Goal: Transaction & Acquisition: Purchase product/service

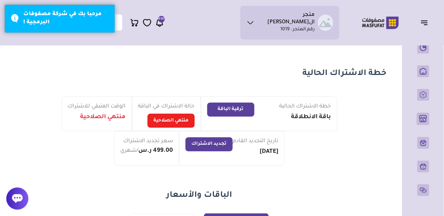
click at [424, 23] on icon "button" at bounding box center [424, 22] width 9 height 9
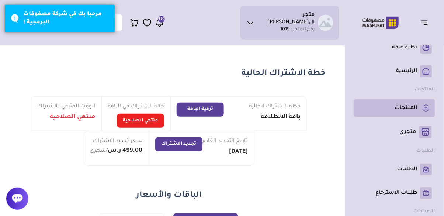
click at [403, 111] on p "المنتجات" at bounding box center [406, 107] width 23 height 7
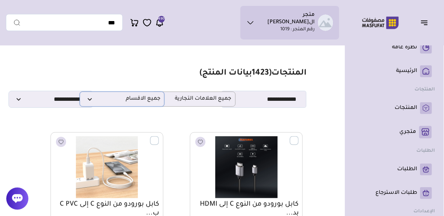
click at [125, 99] on span "جميع الاقسام" at bounding box center [122, 99] width 77 height 7
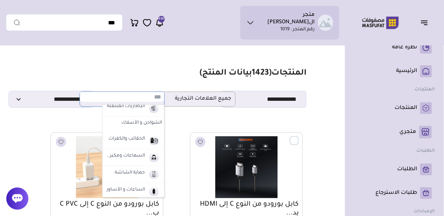
scroll to position [36, 0]
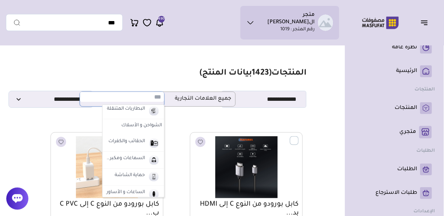
click at [142, 124] on label "الشواحن و الأسلاك" at bounding box center [134, 125] width 62 height 13
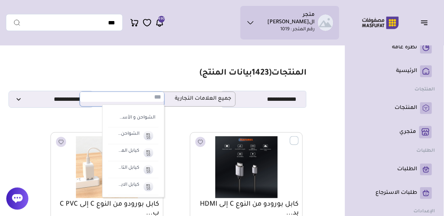
scroll to position [62, 0]
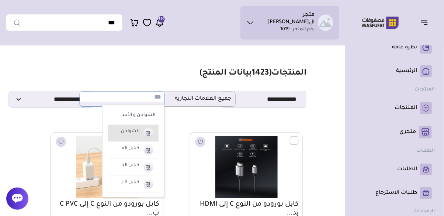
click at [132, 133] on label "الشواحن و الأسلاك" at bounding box center [128, 132] width 24 height 10
select select "*"
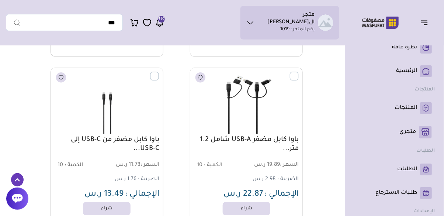
scroll to position [2293, 0]
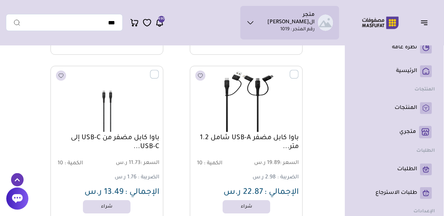
click at [259, 108] on img at bounding box center [246, 100] width 114 height 68
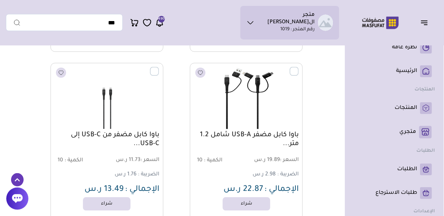
scroll to position [2328, 0]
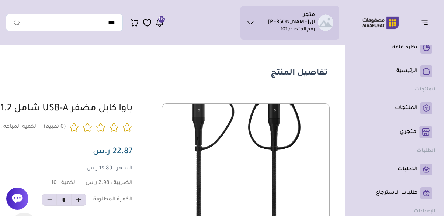
scroll to position [0, -103]
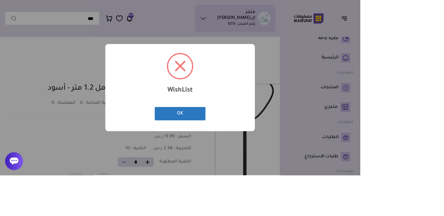
click at [191, 148] on button "OK" at bounding box center [222, 140] width 63 height 17
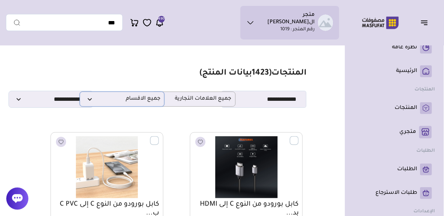
click at [119, 103] on p "جميع الاقسام" at bounding box center [122, 99] width 85 height 15
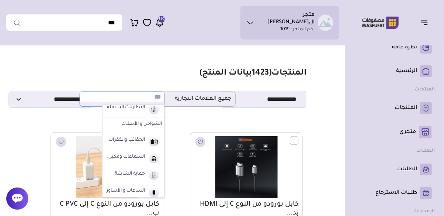
scroll to position [35, 0]
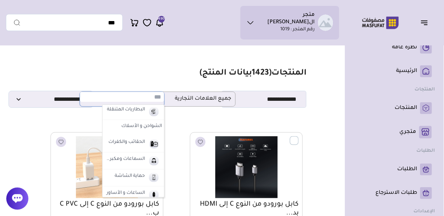
click at [149, 126] on label "الشواحن و الأسلاك" at bounding box center [134, 126] width 62 height 13
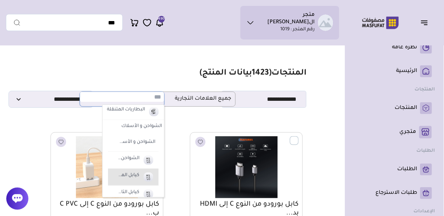
click at [133, 176] on label "كيابل المايكرو" at bounding box center [128, 176] width 24 height 10
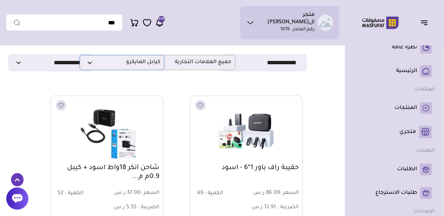
scroll to position [0, 0]
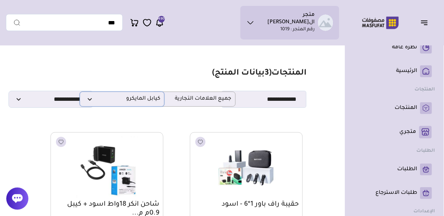
click at [132, 102] on span "كيابل المايكرو" at bounding box center [122, 99] width 77 height 7
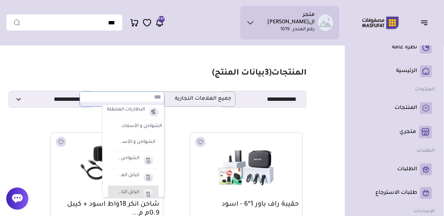
click at [133, 193] on label "كيابل التايب سي" at bounding box center [128, 193] width 24 height 10
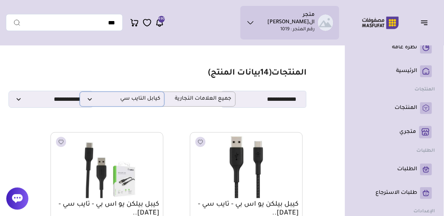
click at [138, 100] on span "كيابل التايب سي" at bounding box center [122, 99] width 77 height 7
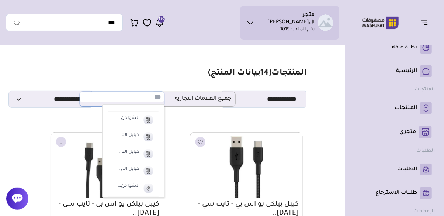
scroll to position [78, 0]
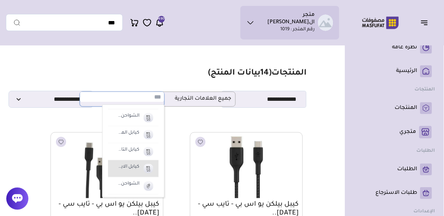
click at [132, 171] on label "كيابل الايفون" at bounding box center [128, 167] width 24 height 10
select select "**"
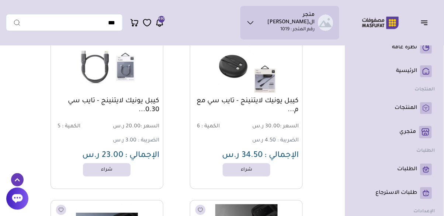
scroll to position [2501, 0]
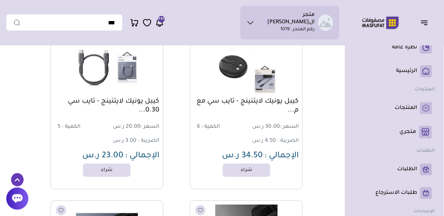
click at [117, 79] on img at bounding box center [107, 64] width 114 height 68
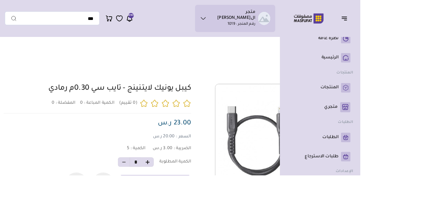
scroll to position [0, -103]
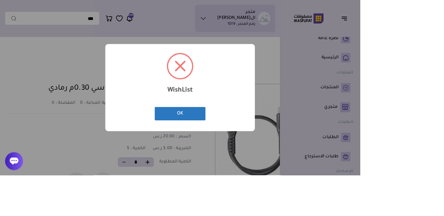
click at [191, 148] on button "OK" at bounding box center [222, 140] width 63 height 17
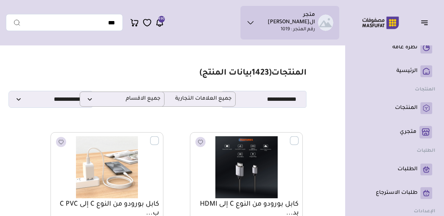
select select "**"
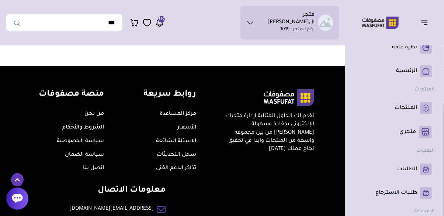
scroll to position [1874, 0]
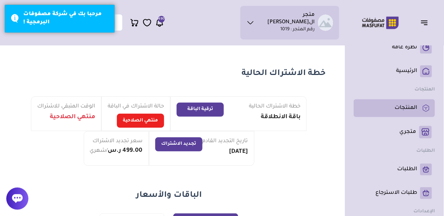
click at [397, 110] on p "المنتجات" at bounding box center [406, 107] width 23 height 7
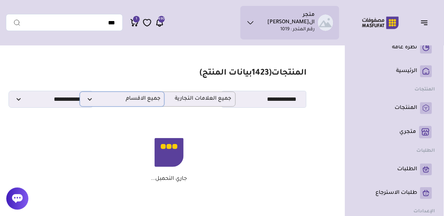
click at [121, 102] on span "جميع الاقسام" at bounding box center [122, 99] width 77 height 7
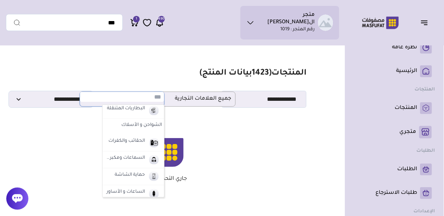
scroll to position [30, 0]
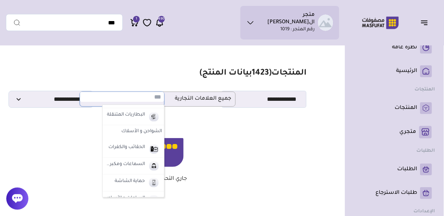
click at [144, 132] on label "الشواحن و الأسلاك" at bounding box center [134, 131] width 62 height 13
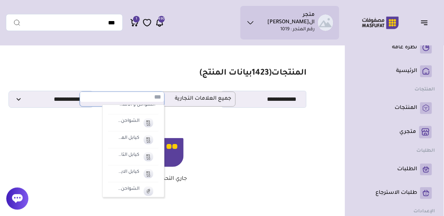
scroll to position [73, 0]
click at [135, 174] on label "كيابل الايفون" at bounding box center [128, 172] width 24 height 10
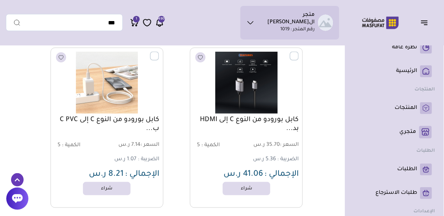
scroll to position [0, 0]
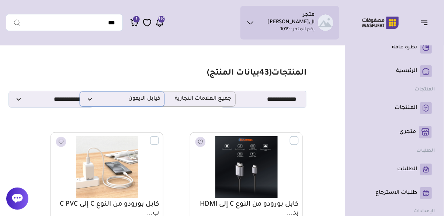
click at [131, 103] on p "كيابل الايفون" at bounding box center [122, 99] width 85 height 15
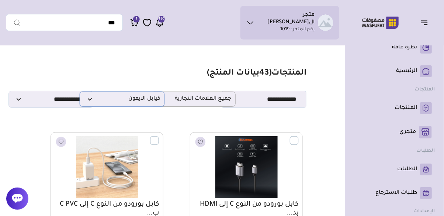
click at [141, 105] on p "كيابل الايفون" at bounding box center [122, 99] width 85 height 15
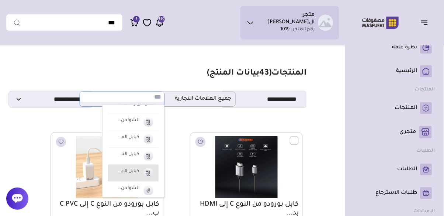
click at [128, 175] on label "كيابل الايفون" at bounding box center [128, 172] width 24 height 10
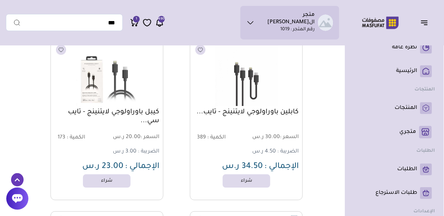
scroll to position [2319, 0]
click at [257, 180] on link "شراء" at bounding box center [247, 180] width 52 height 15
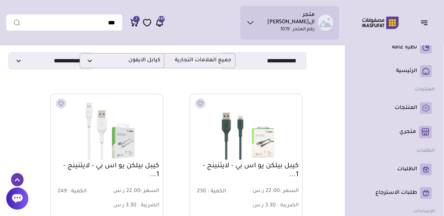
scroll to position [0, 0]
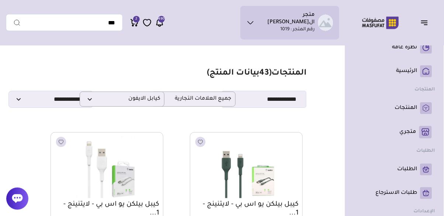
click at [138, 103] on button "Remove" at bounding box center [141, 108] width 11 height 11
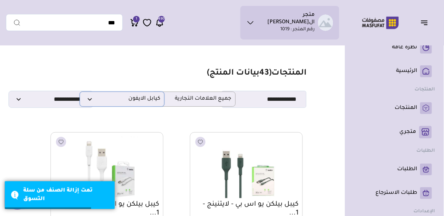
click at [118, 103] on span "كيابل الايفون" at bounding box center [122, 99] width 77 height 7
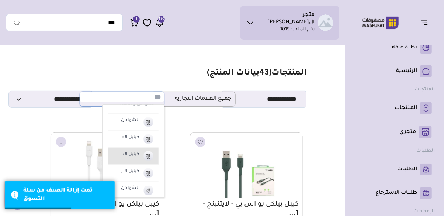
click at [132, 155] on label "كيابل التايب سي" at bounding box center [128, 155] width 24 height 10
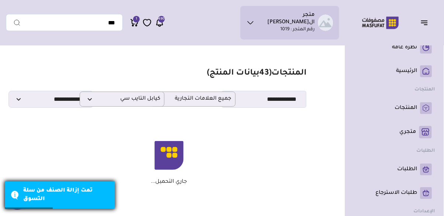
click at [82, 194] on div "تمت إزالة الصنف من سلة التسوق" at bounding box center [66, 195] width 86 height 17
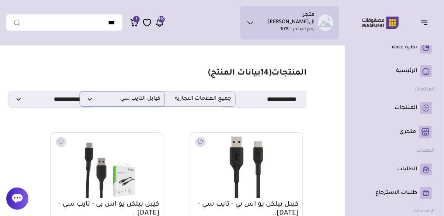
click at [129, 100] on span "كيابل التايب سي" at bounding box center [122, 99] width 77 height 7
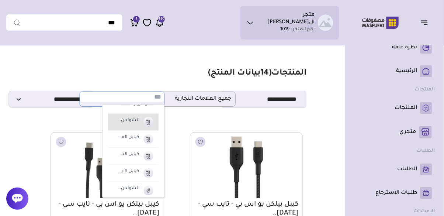
click at [135, 125] on li "الشواحن و الأسلاك" at bounding box center [133, 122] width 51 height 17
select select "*"
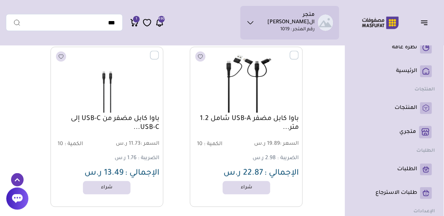
scroll to position [4025, 0]
click at [256, 189] on link "شراء" at bounding box center [247, 187] width 52 height 15
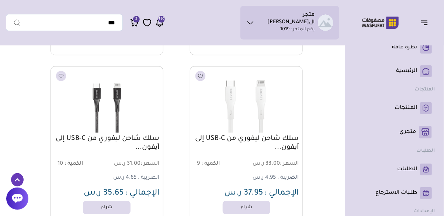
scroll to position [7947, 0]
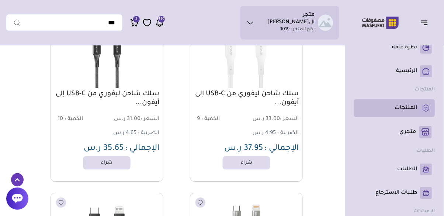
click at [404, 109] on p "المنتجات" at bounding box center [406, 107] width 23 height 7
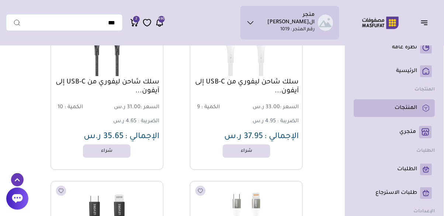
scroll to position [8024, 0]
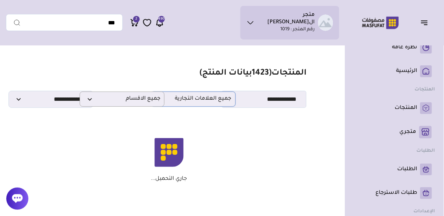
click at [213, 100] on span "جميع العلامات التجارية" at bounding box center [193, 99] width 77 height 7
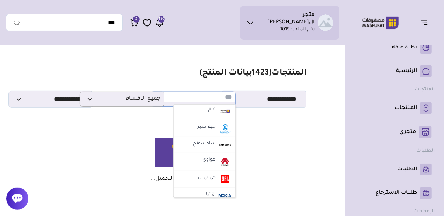
scroll to position [169, 0]
click at [216, 146] on label "سامسونج" at bounding box center [204, 145] width 25 height 10
select select "**"
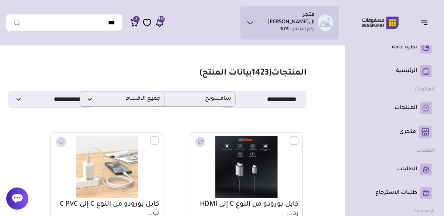
click at [141, 105] on icon "Remove" at bounding box center [141, 108] width 5 height 6
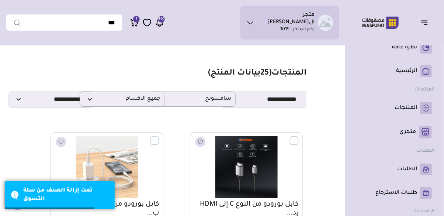
click at [136, 101] on div "x 1 كيبل يونيك لايتنينج - تايب سي..." at bounding box center [196, 100] width 121 height 89
click at [99, 103] on p "جميع الاقسام" at bounding box center [122, 99] width 85 height 15
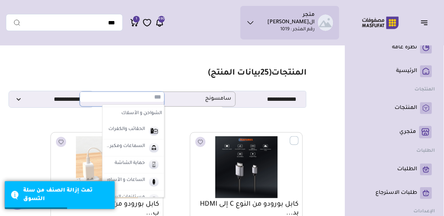
scroll to position [58, 0]
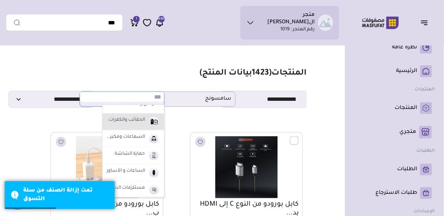
click at [137, 119] on label "الحقائب والكفرات" at bounding box center [126, 121] width 39 height 10
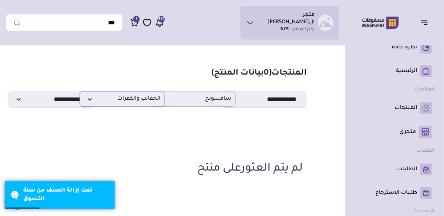
click at [133, 97] on span "الحقائب والكفرات" at bounding box center [122, 99] width 77 height 7
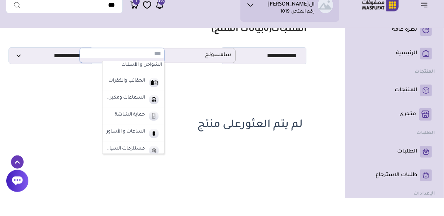
scroll to position [55, 0]
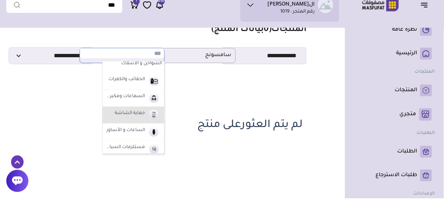
click at [140, 131] on label "حماية الشاشة" at bounding box center [130, 132] width 32 height 10
select select "*"
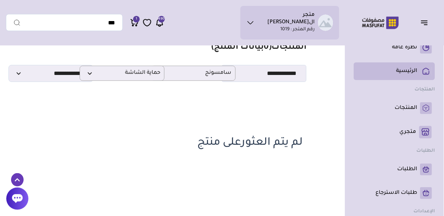
click at [414, 73] on p "الرئيسية" at bounding box center [407, 71] width 21 height 7
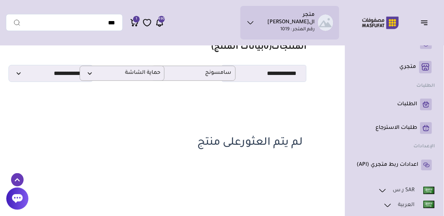
scroll to position [0, 0]
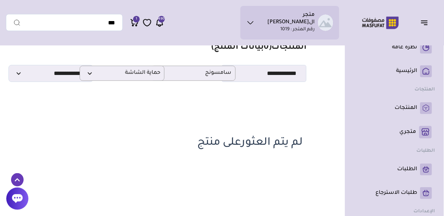
click at [255, 20] on icon at bounding box center [251, 22] width 8 height 9
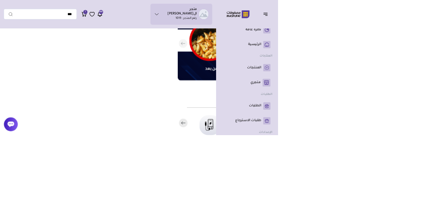
scroll to position [0, -266]
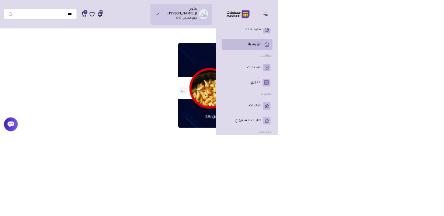
click at [407, 71] on p "الرئيسية" at bounding box center [407, 71] width 21 height 7
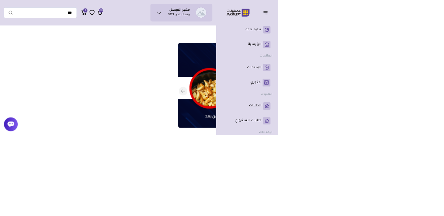
scroll to position [0, -266]
click at [404, 47] on p "نظرة عامة" at bounding box center [405, 47] width 25 height 7
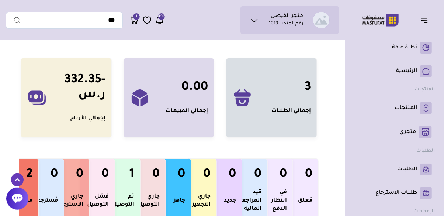
scroll to position [10, 0]
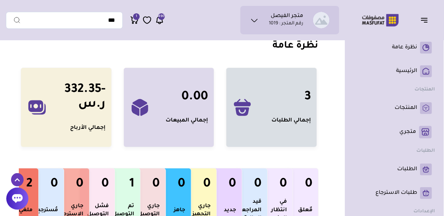
click at [134, 22] on icon at bounding box center [134, 20] width 9 height 9
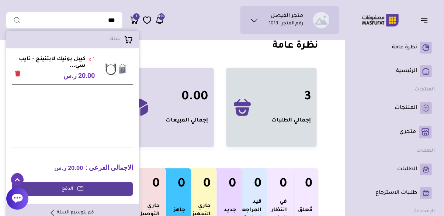
click at [101, 167] on span "الاجمالي الفرعي :" at bounding box center [110, 167] width 48 height 8
click at [100, 191] on link "الدفع" at bounding box center [72, 189] width 121 height 14
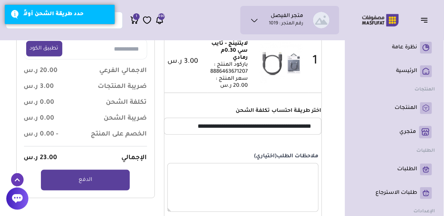
scroll to position [100, 0]
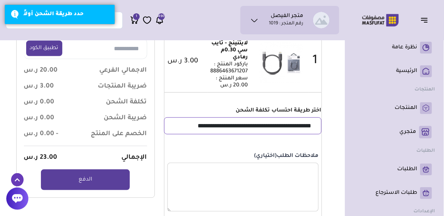
click at [297, 131] on select "**********" at bounding box center [243, 125] width 158 height 17
select select "**"
click at [164, 120] on select "**********" at bounding box center [243, 125] width 158 height 17
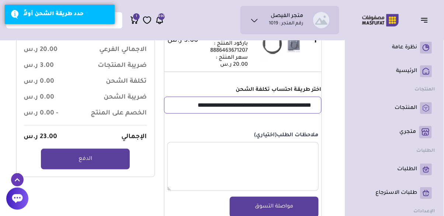
scroll to position [135, 0]
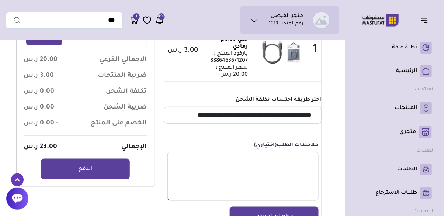
scroll to position [101, 0]
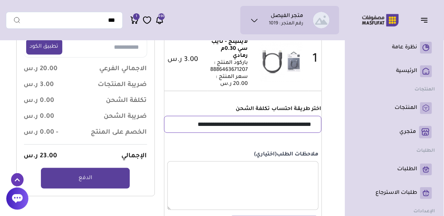
click at [303, 130] on select "**********" at bounding box center [243, 124] width 158 height 17
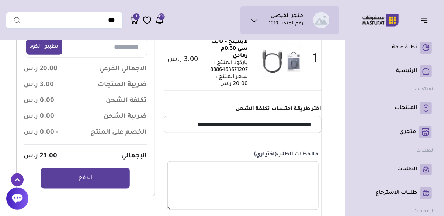
click at [324, 150] on section "سلة ( 1 منتج) حذف الكل منتج 1" at bounding box center [169, 104] width 326 height 325
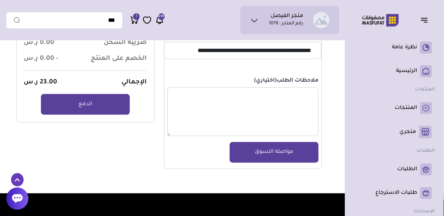
scroll to position [163, 0]
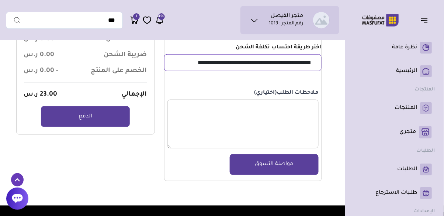
click at [306, 68] on select "**********" at bounding box center [243, 62] width 158 height 17
click at [327, 63] on section "سلة ( 1 منتج) حذف الكل منتج 1" at bounding box center [169, 43] width 326 height 325
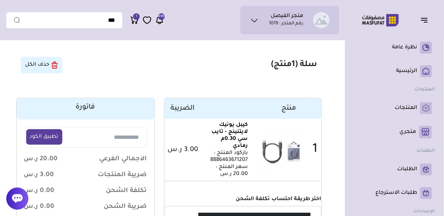
scroll to position [0, 0]
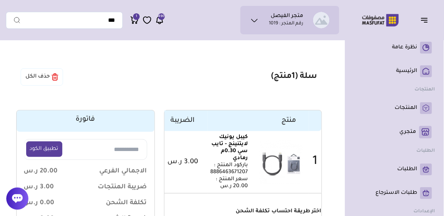
click at [27, 83] on button "حذف الكل" at bounding box center [42, 76] width 42 height 17
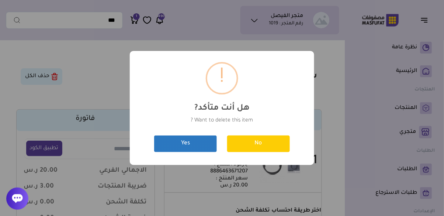
click at [189, 152] on button "Yes" at bounding box center [185, 143] width 63 height 17
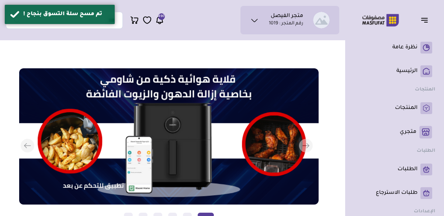
scroll to position [0, -266]
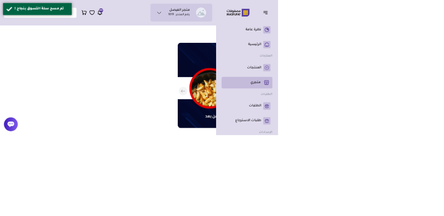
click at [406, 131] on p "متجري ( 0 )" at bounding box center [408, 131] width 17 height 7
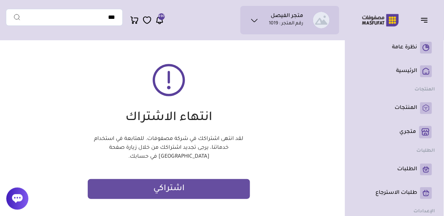
click at [254, 23] on icon at bounding box center [254, 20] width 9 height 9
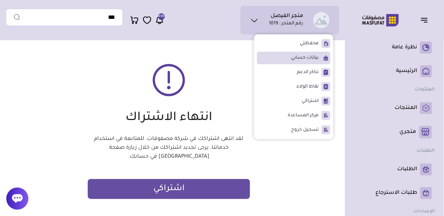
click at [309, 60] on span "بيانات حسابي" at bounding box center [305, 57] width 28 height 7
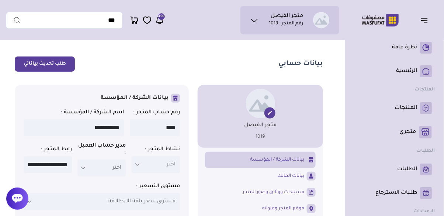
click at [253, 24] on icon at bounding box center [254, 20] width 9 height 9
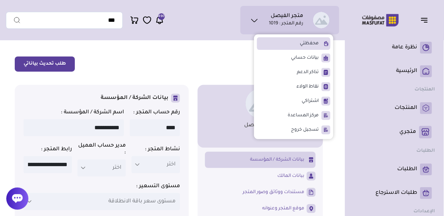
click at [313, 45] on span "محفظتي" at bounding box center [309, 43] width 19 height 7
